Goal: Information Seeking & Learning: Learn about a topic

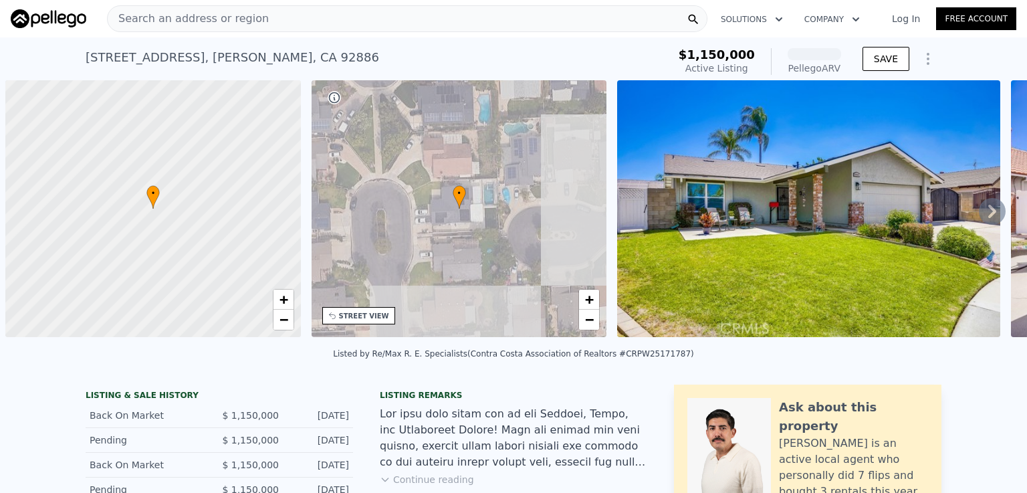
scroll to position [0, 5]
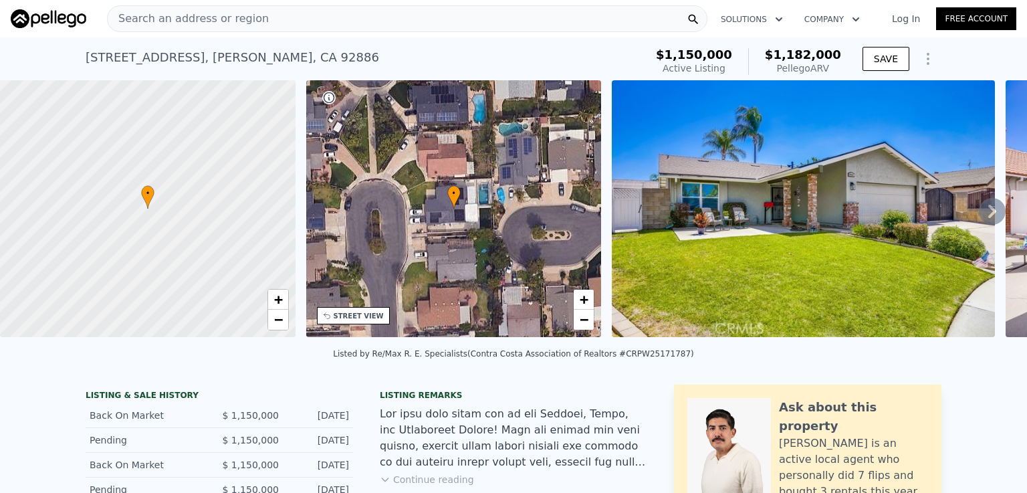
click at [376, 13] on div "Search an address or region" at bounding box center [407, 18] width 601 height 27
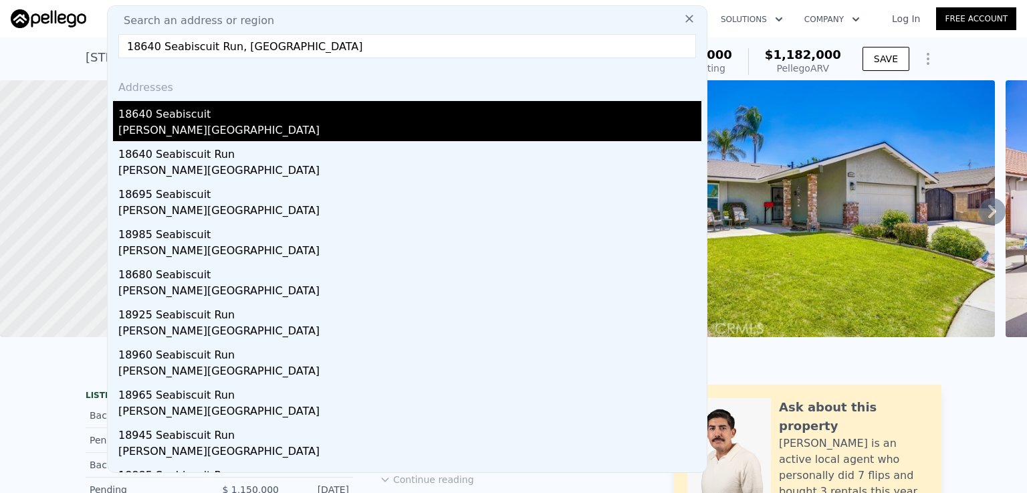
type input "18640 Seabiscuit Run, [GEOGRAPHIC_DATA]"
click at [177, 138] on div "[PERSON_NAME][GEOGRAPHIC_DATA]" at bounding box center [409, 131] width 583 height 19
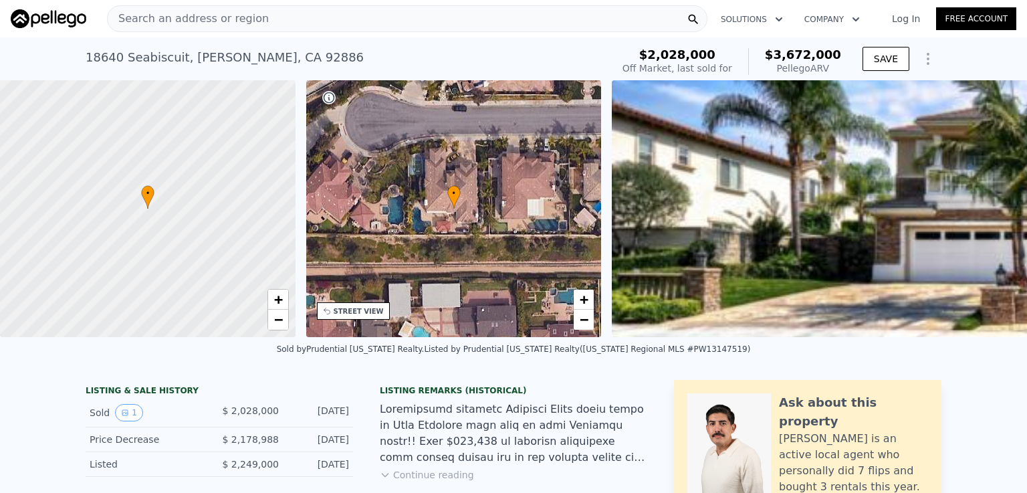
click at [195, 18] on span "Search an address or region" at bounding box center [188, 19] width 161 height 16
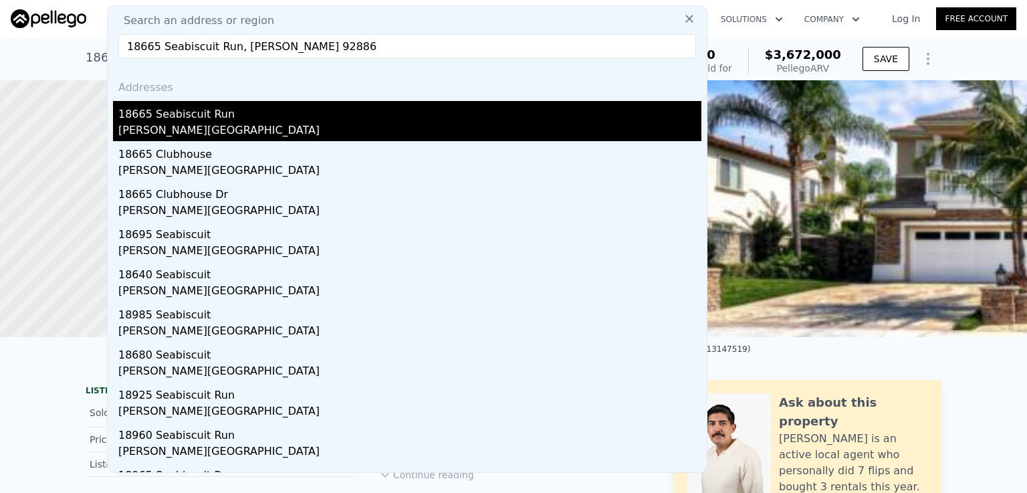
type input "18665 Seabiscuit Run, [PERSON_NAME] 92886"
click at [175, 106] on div "18665 Seabiscuit Run" at bounding box center [409, 111] width 583 height 21
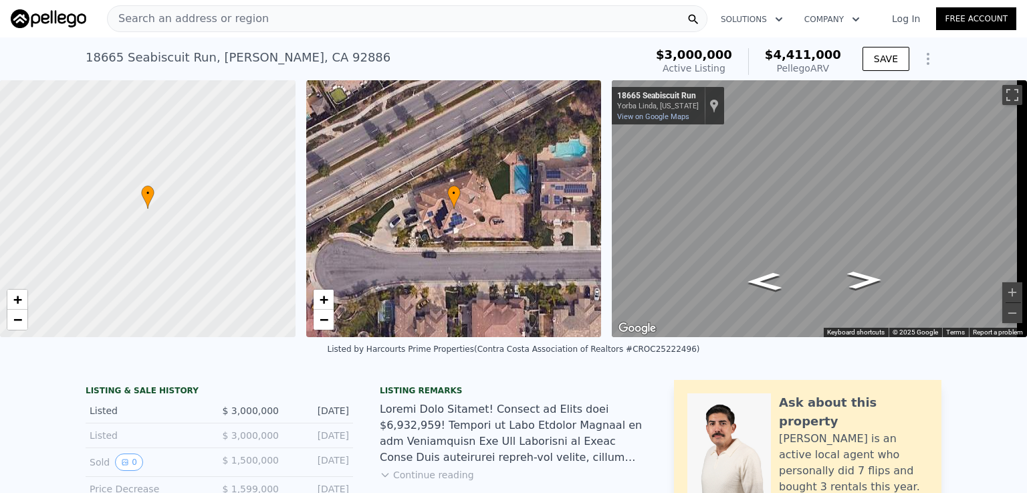
click at [137, 14] on span "Search an address or region" at bounding box center [188, 19] width 161 height 16
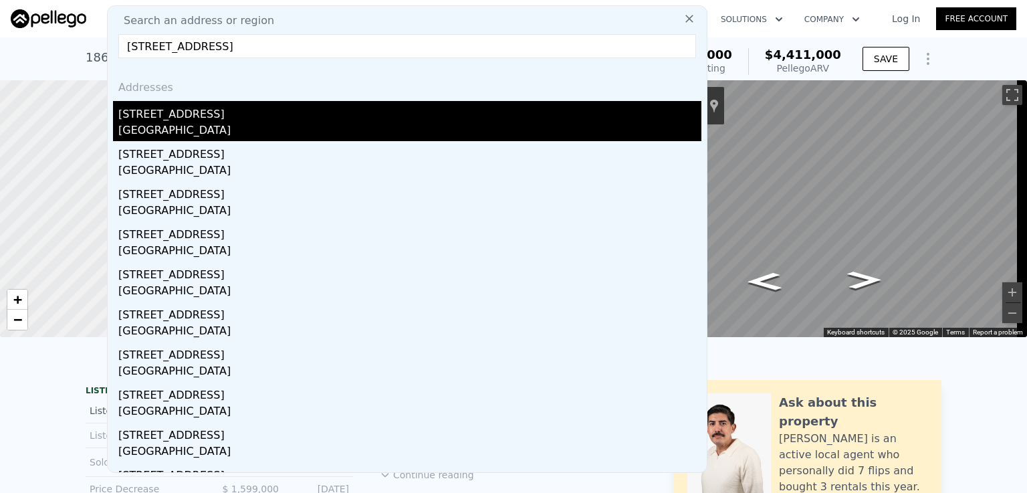
type input "[STREET_ADDRESS]"
click at [146, 118] on div "[STREET_ADDRESS]" at bounding box center [409, 111] width 583 height 21
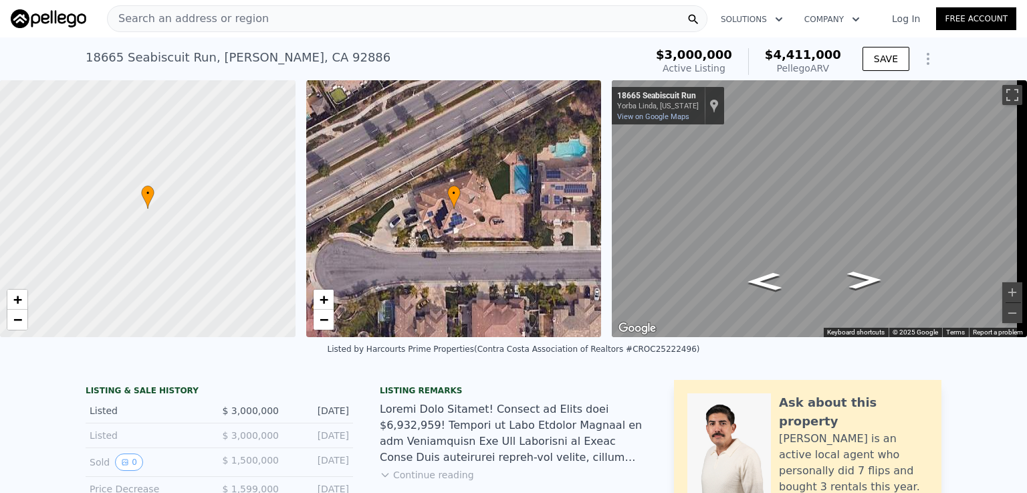
type input "3"
type input "4"
type input "1"
type input "2"
type input "1473"
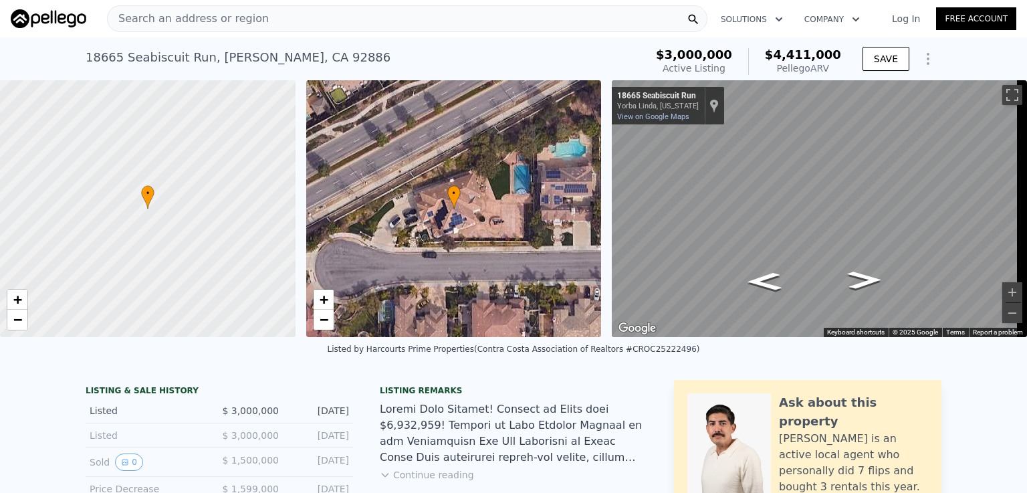
type input "1912"
type input "5500"
type input "7903"
type input "$ 1,174,000"
type input "7"
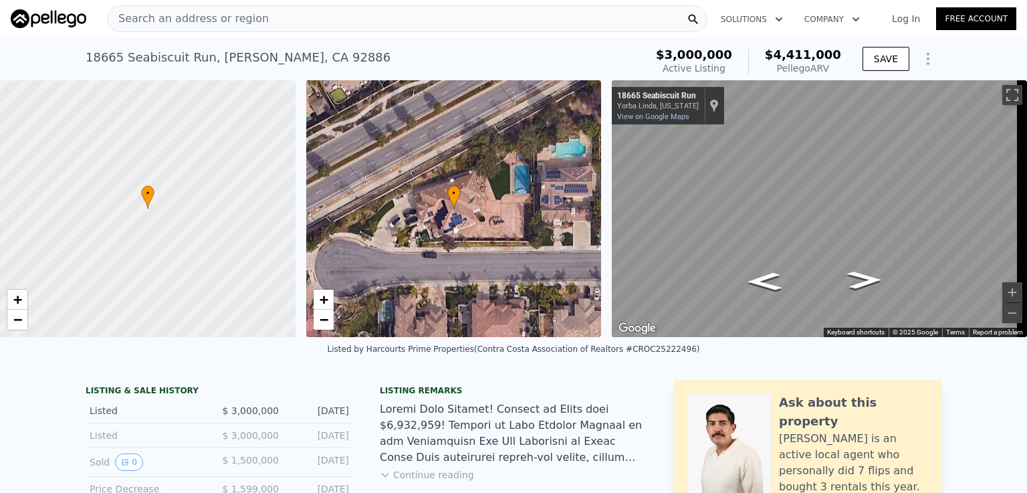
type input "$ 100,390"
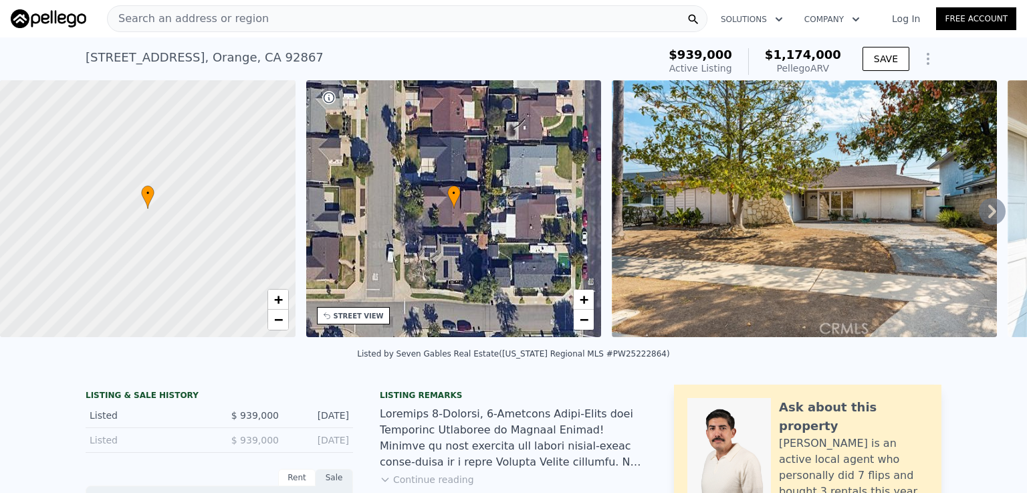
click at [215, 17] on span "Search an address or region" at bounding box center [188, 19] width 161 height 16
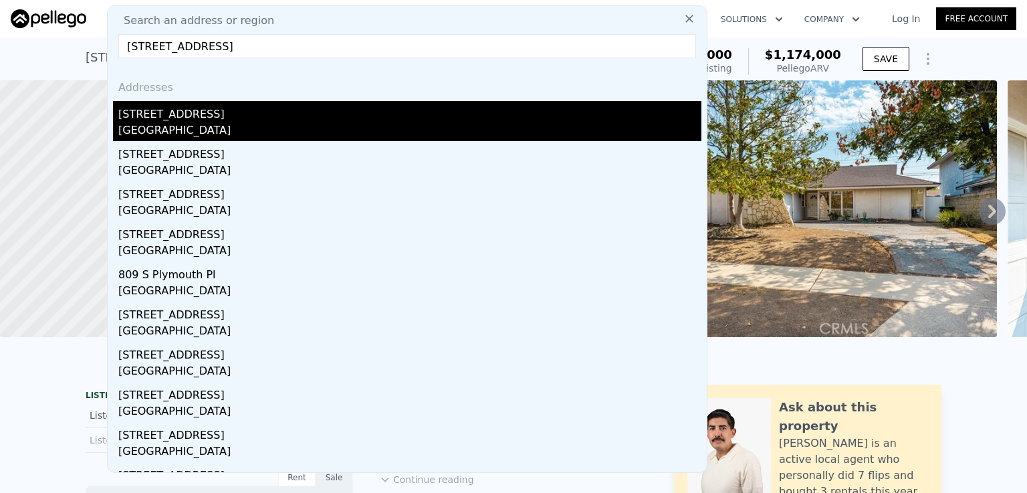
type input "[STREET_ADDRESS]"
click at [173, 123] on div "[GEOGRAPHIC_DATA]" at bounding box center [409, 131] width 583 height 19
